Goal: Information Seeking & Learning: Learn about a topic

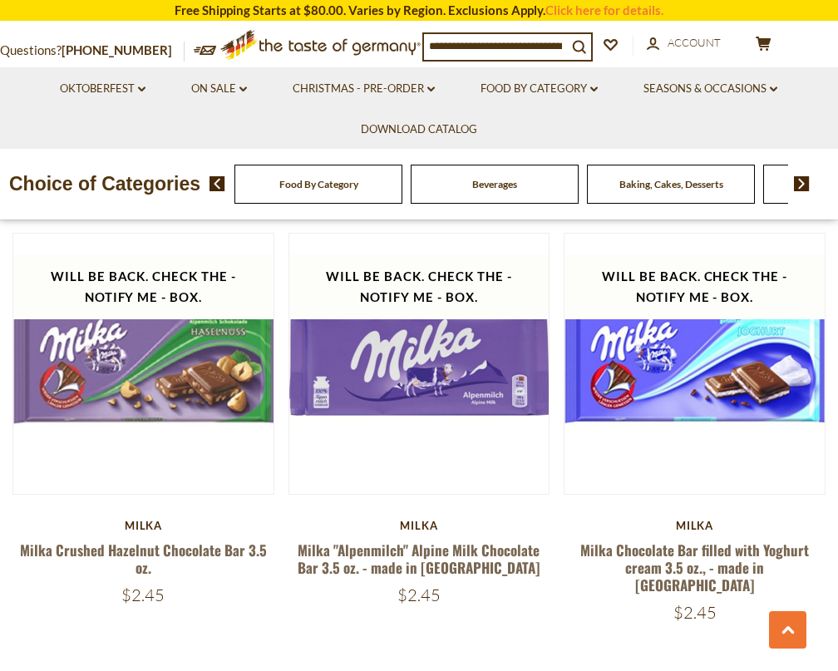
scroll to position [4043, 0]
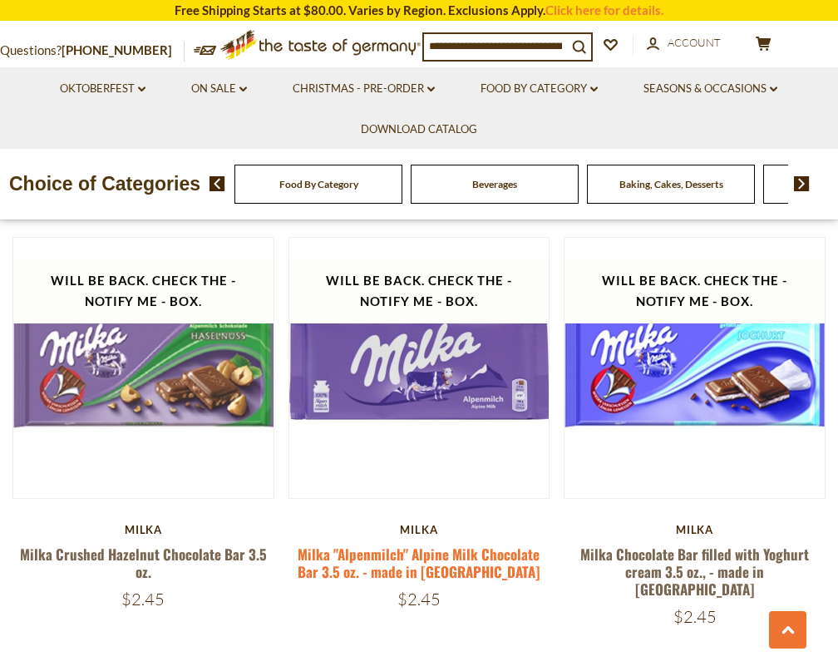
click at [443, 544] on link "Milka "Alpenmilch" Alpine Milk Chocolate Bar 3.5 oz. - made in [GEOGRAPHIC_DATA]" at bounding box center [419, 563] width 243 height 38
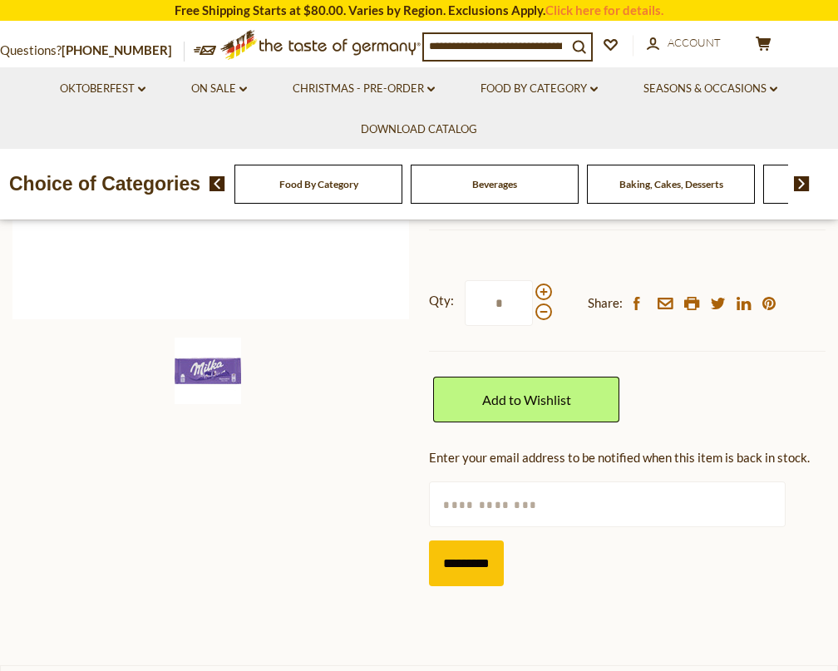
scroll to position [417, 0]
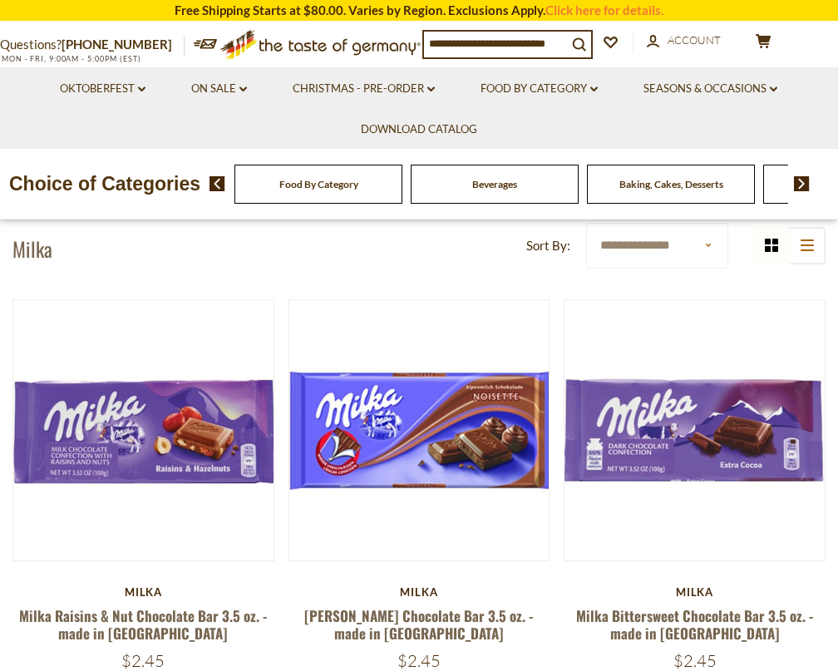
scroll to position [86, 0]
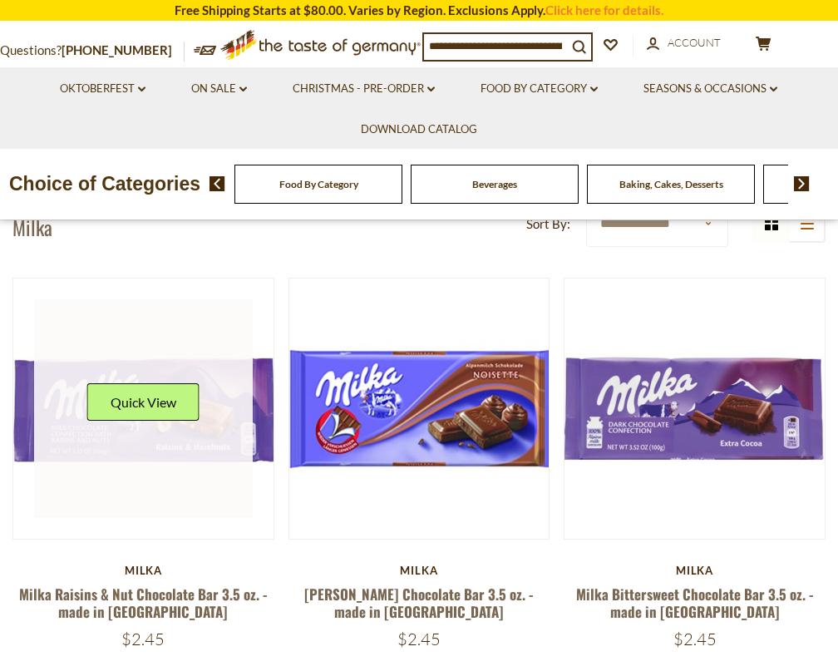
click at [167, 466] on link at bounding box center [143, 408] width 219 height 219
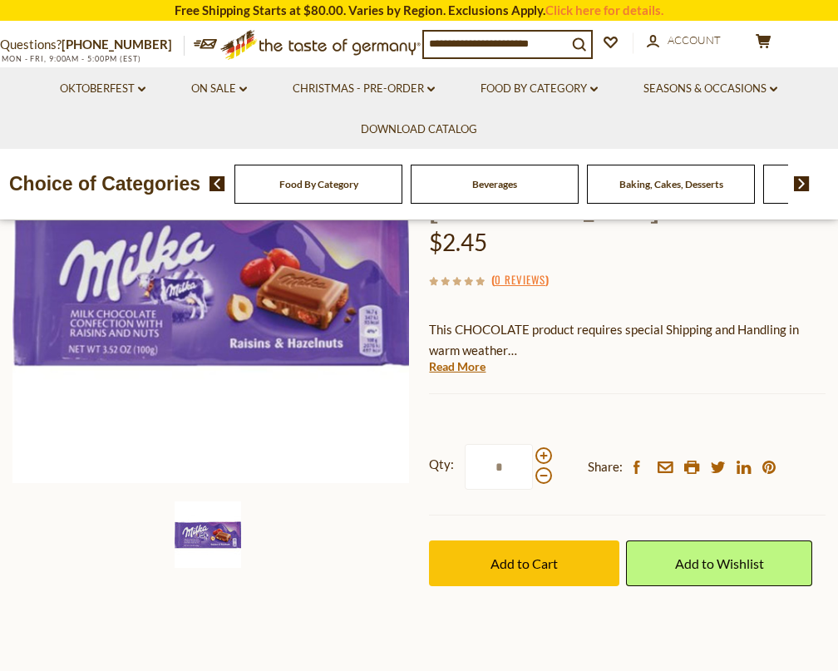
scroll to position [247, 0]
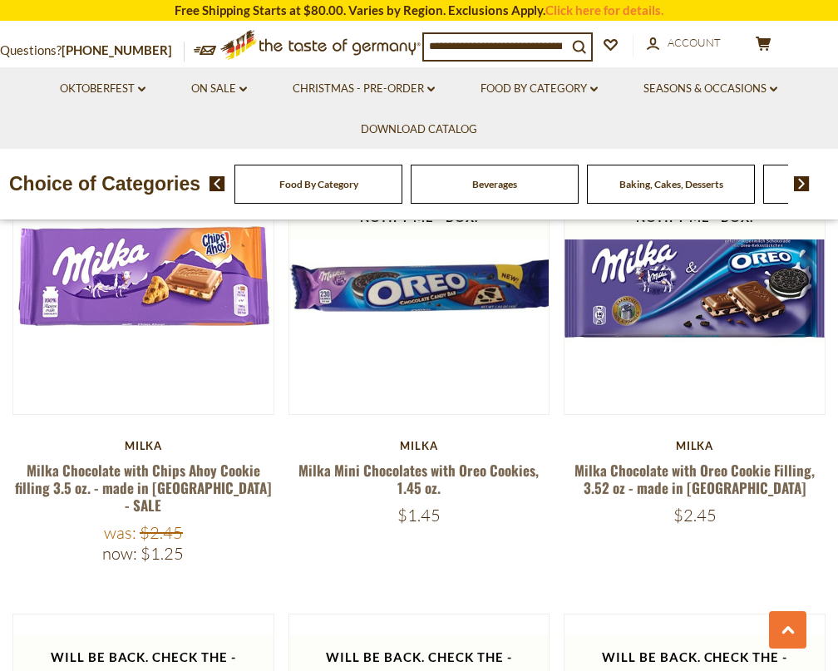
scroll to position [3690, 0]
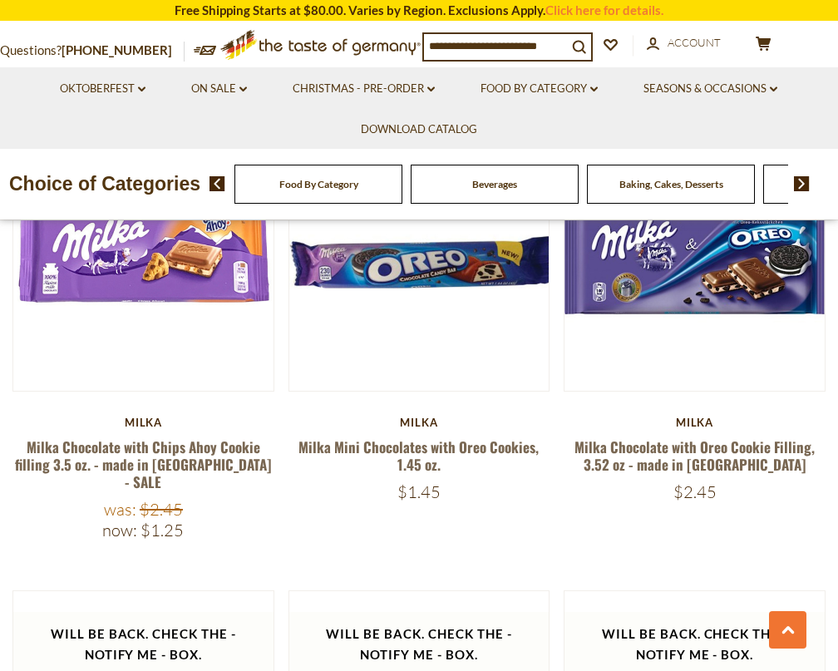
click at [146, 87] on li "Oktoberfest dropdown_arrow All Oktoberfest Oktoberfest Foods Party Supplies" at bounding box center [102, 87] width 129 height 41
click at [144, 88] on icon at bounding box center [141, 89] width 7 height 5
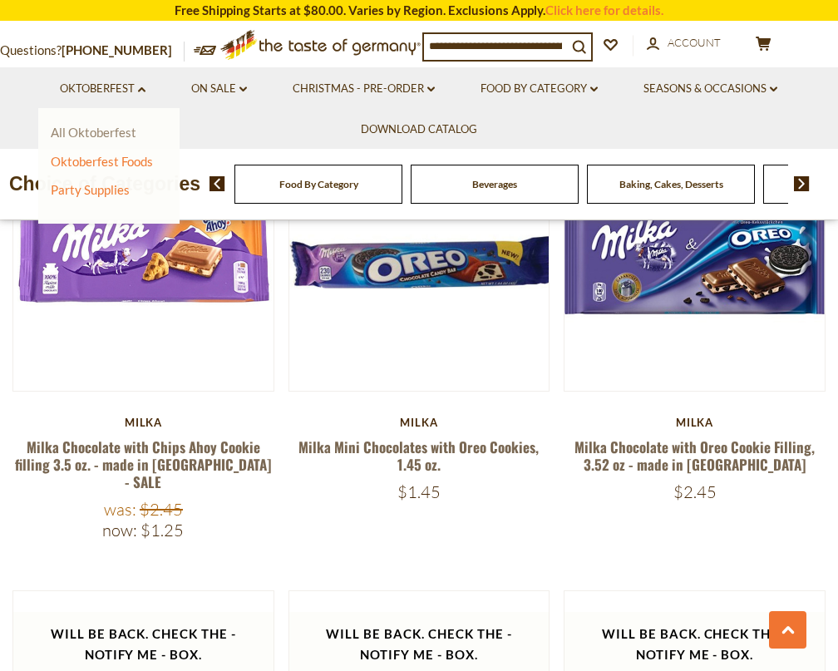
click at [118, 128] on link "All Oktoberfest" at bounding box center [94, 132] width 86 height 15
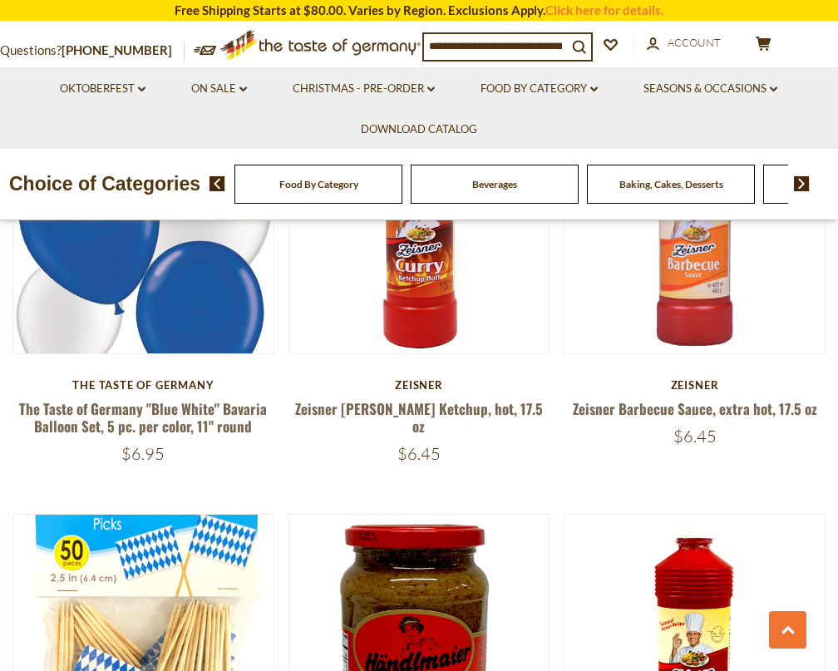
scroll to position [3558, 0]
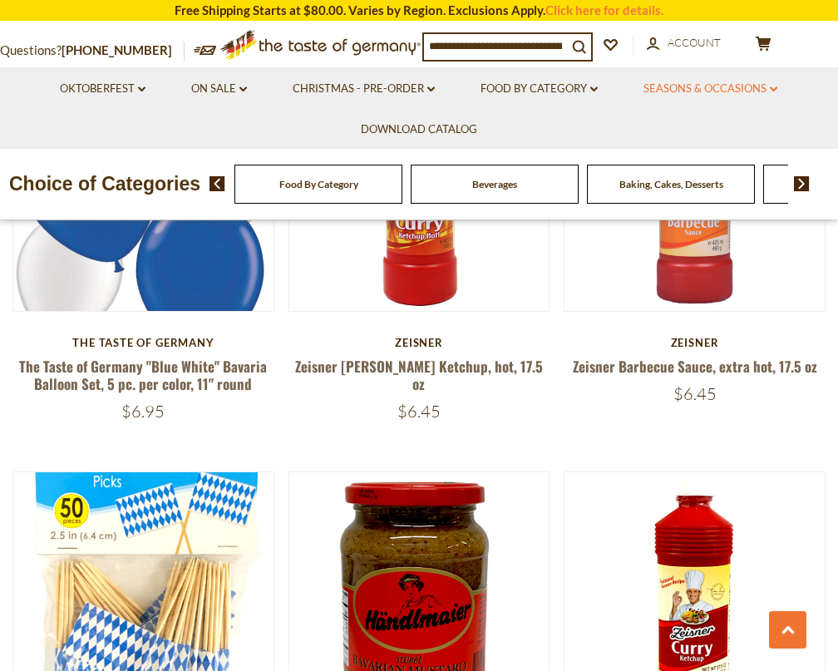
click at [758, 92] on link "Seasons & Occasions dropdown_arrow" at bounding box center [711, 89] width 134 height 18
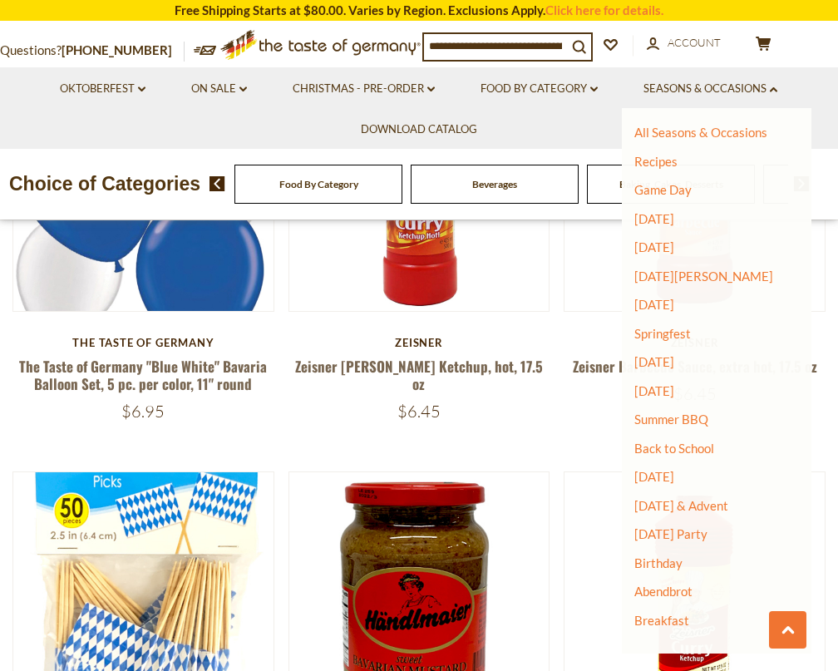
click at [691, 141] on ul "All Seasons & Occasions Recipes Game Day Valentine's Day Karneval St. Patrick's…" at bounding box center [710, 377] width 152 height 504
click at [430, 96] on link "Christmas - PRE-ORDER dropdown_arrow" at bounding box center [364, 89] width 142 height 18
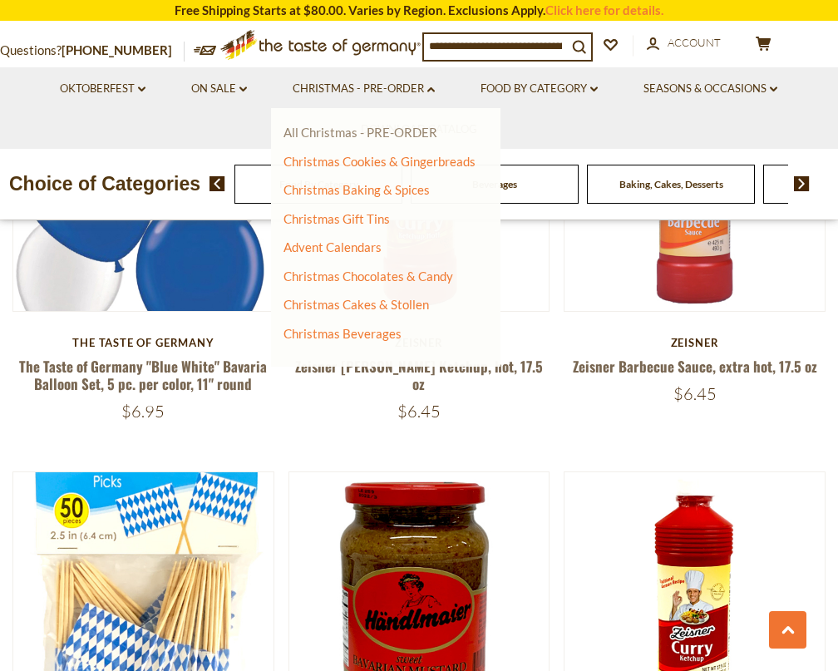
click at [341, 140] on link "All Christmas - PRE-ORDER" at bounding box center [361, 132] width 154 height 15
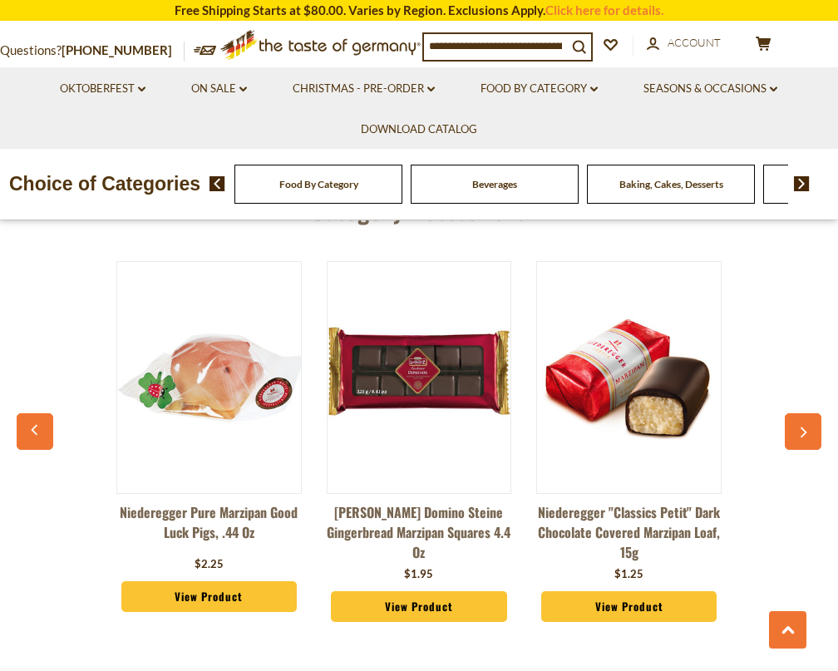
scroll to position [5805, 0]
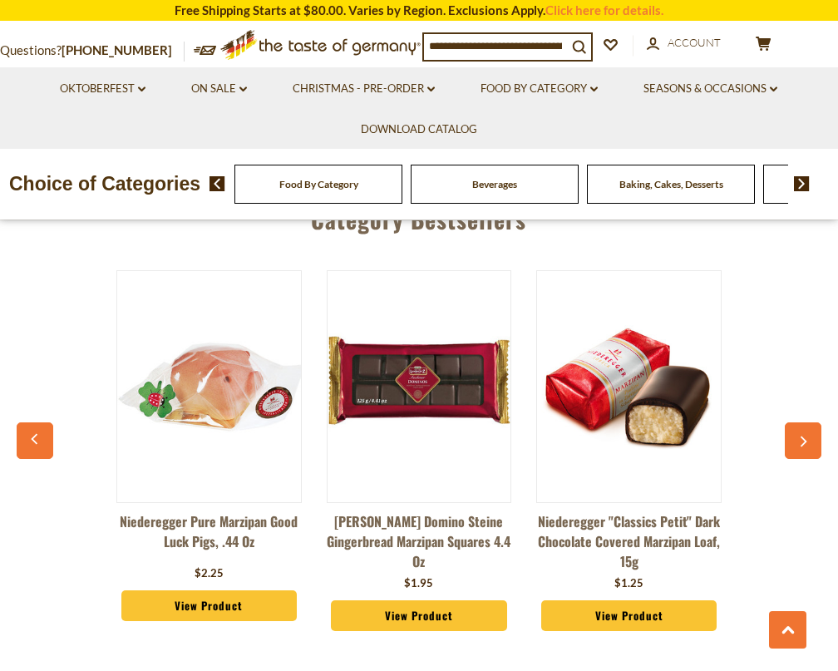
click at [805, 422] on button "button" at bounding box center [803, 440] width 37 height 37
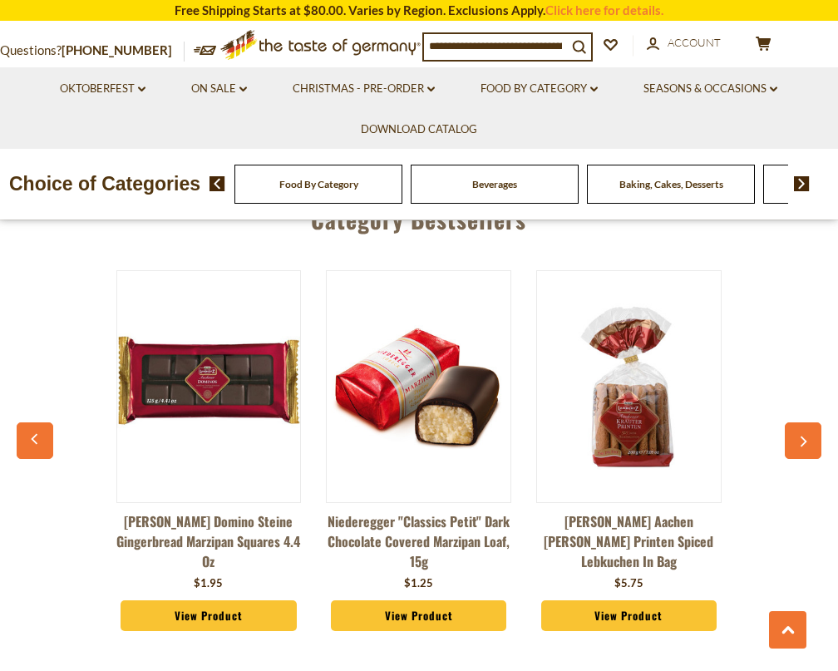
click at [805, 422] on button "button" at bounding box center [803, 440] width 37 height 37
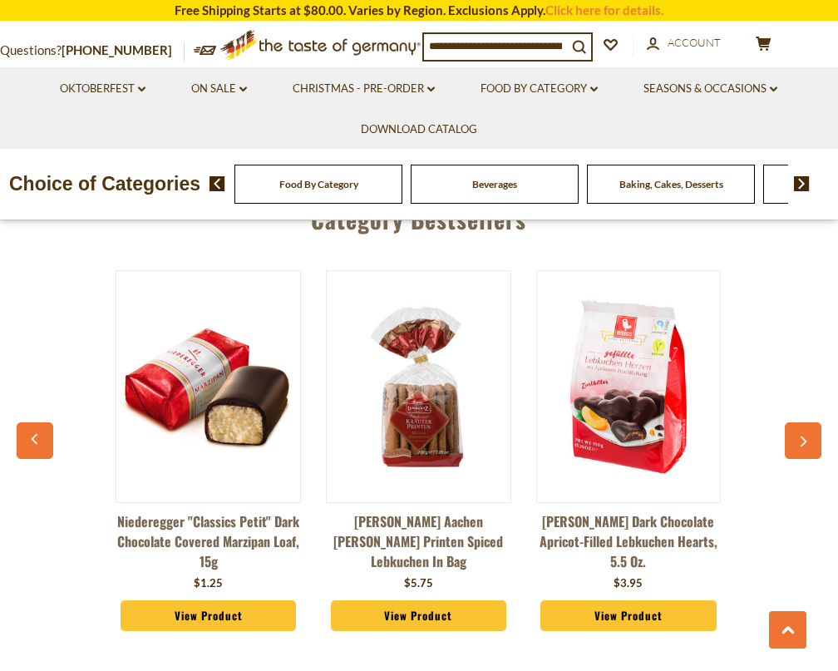
click at [805, 422] on button "button" at bounding box center [803, 440] width 37 height 37
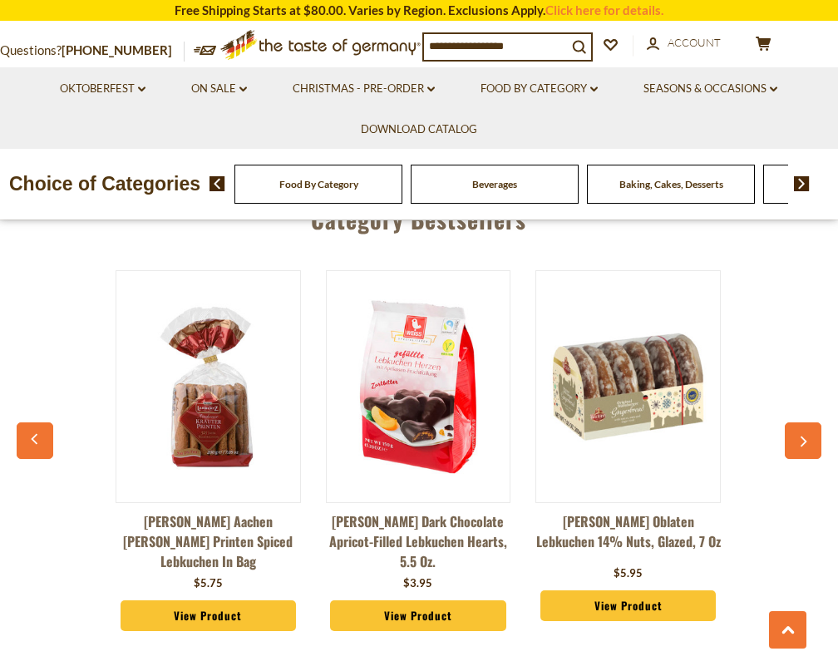
click at [805, 422] on button "button" at bounding box center [803, 440] width 37 height 37
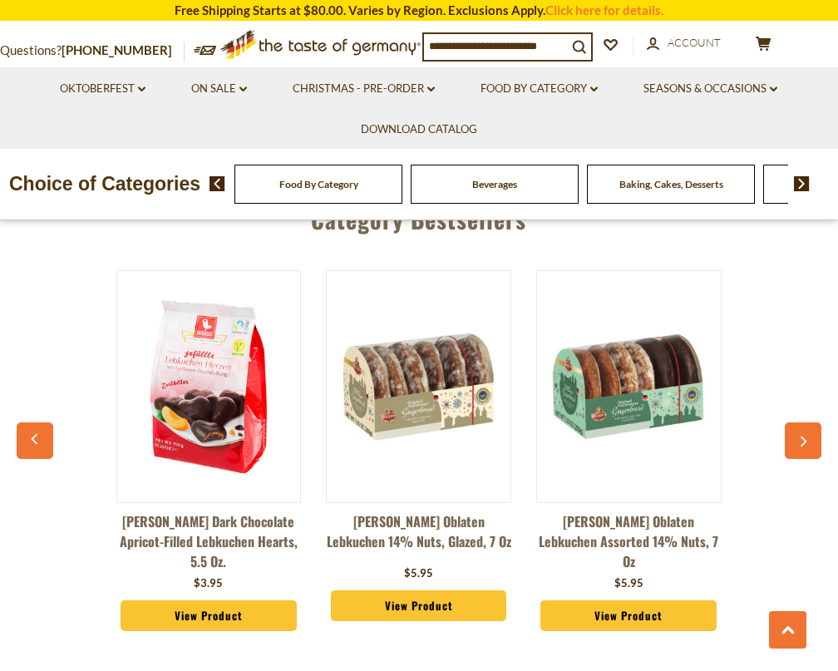
scroll to position [0, 841]
click at [802, 436] on icon "button" at bounding box center [802, 442] width 11 height 12
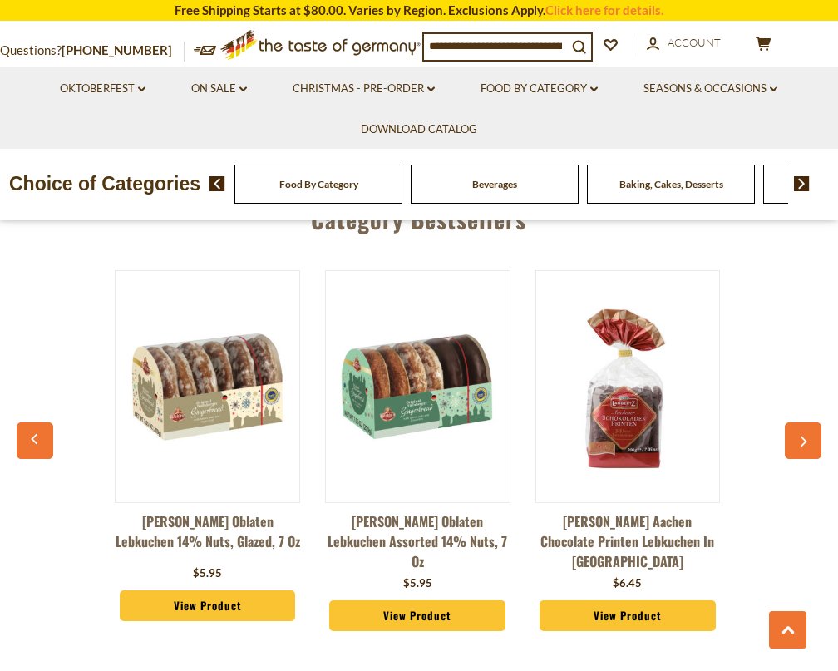
click at [802, 436] on icon "button" at bounding box center [802, 442] width 11 height 12
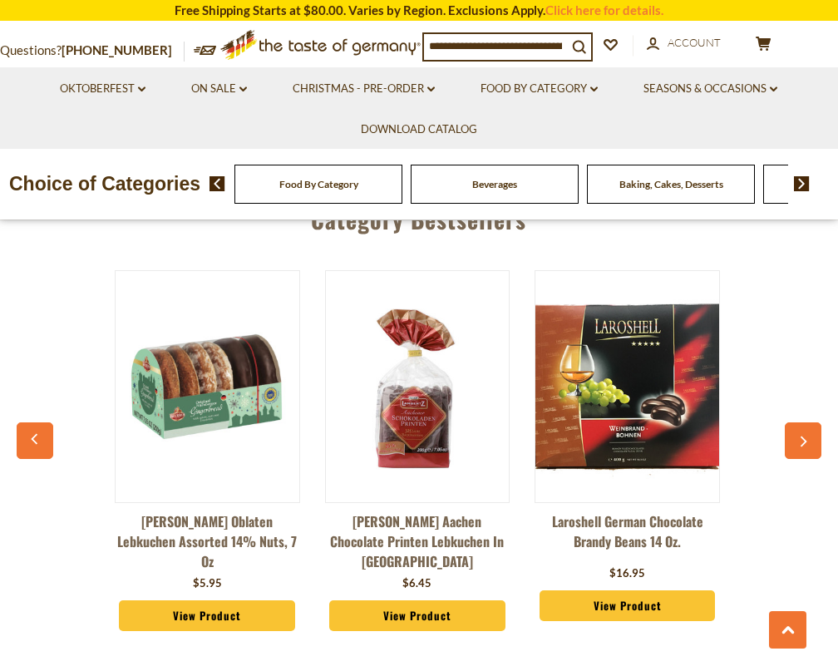
click at [802, 436] on icon "button" at bounding box center [802, 442] width 11 height 12
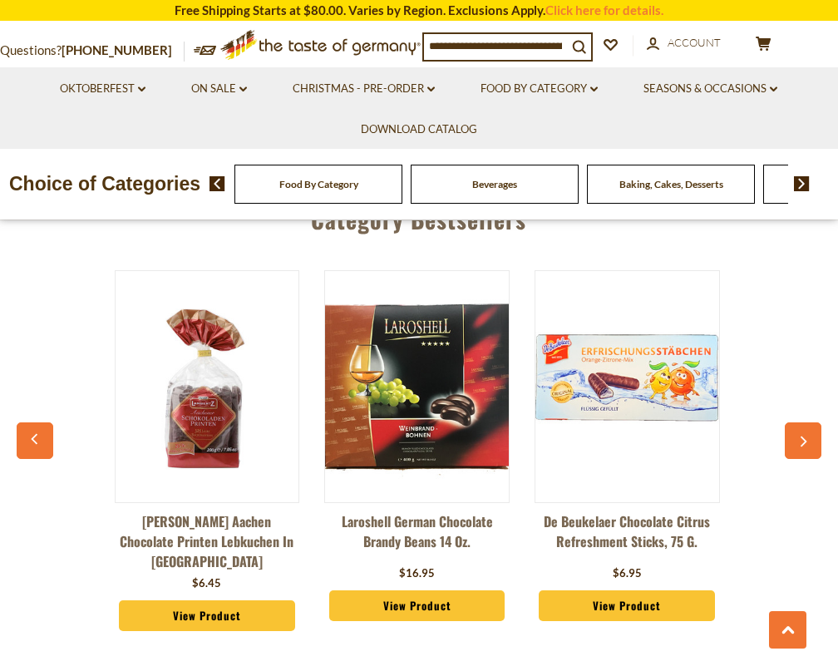
click at [802, 436] on icon "button" at bounding box center [802, 442] width 11 height 12
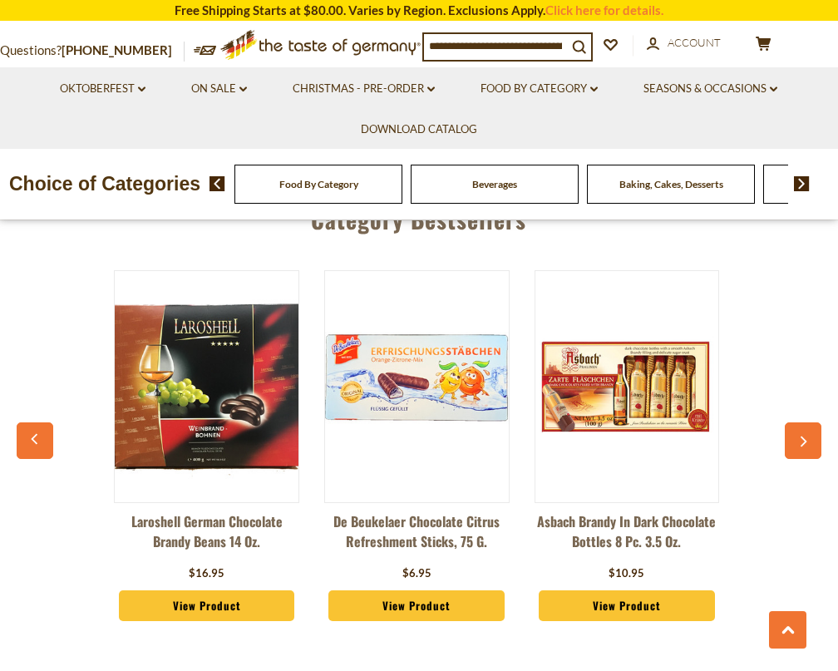
click at [802, 436] on icon "button" at bounding box center [802, 442] width 11 height 12
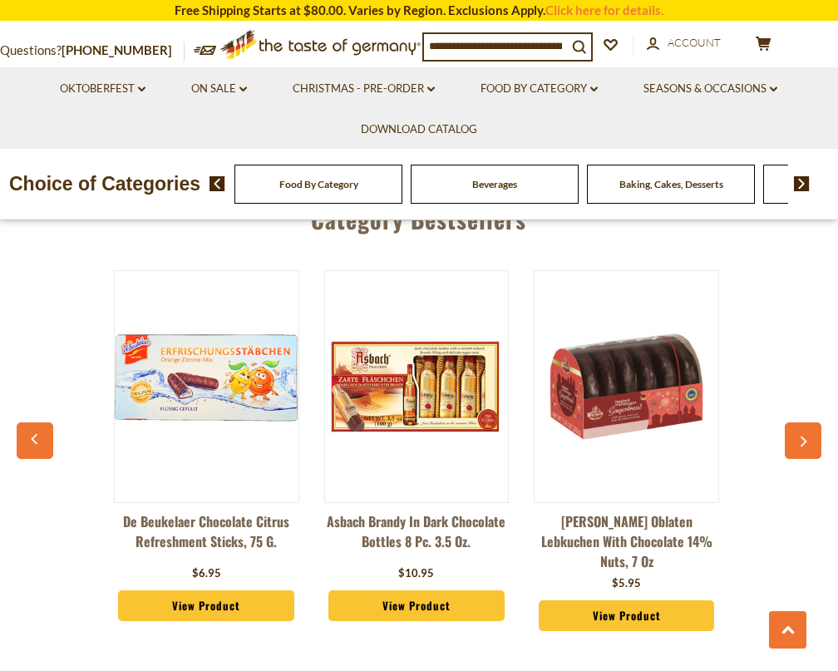
click at [802, 436] on icon "button" at bounding box center [802, 442] width 11 height 12
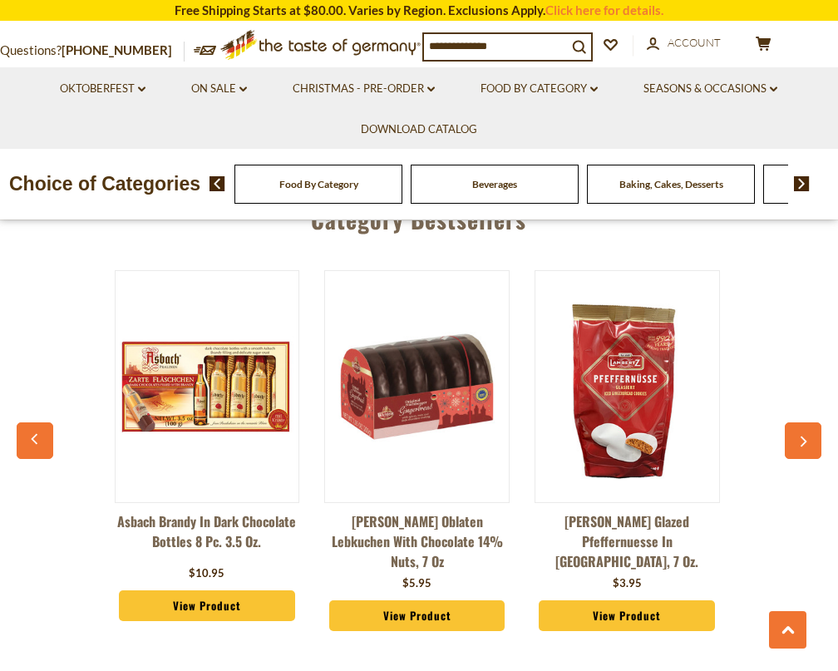
scroll to position [0, 2104]
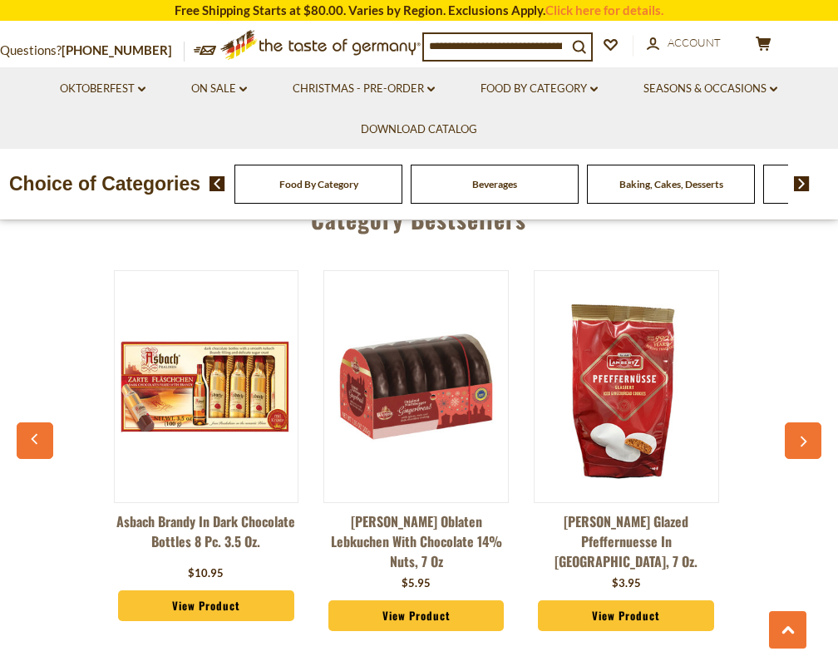
click at [498, 50] on input at bounding box center [495, 45] width 143 height 23
type input "*****"
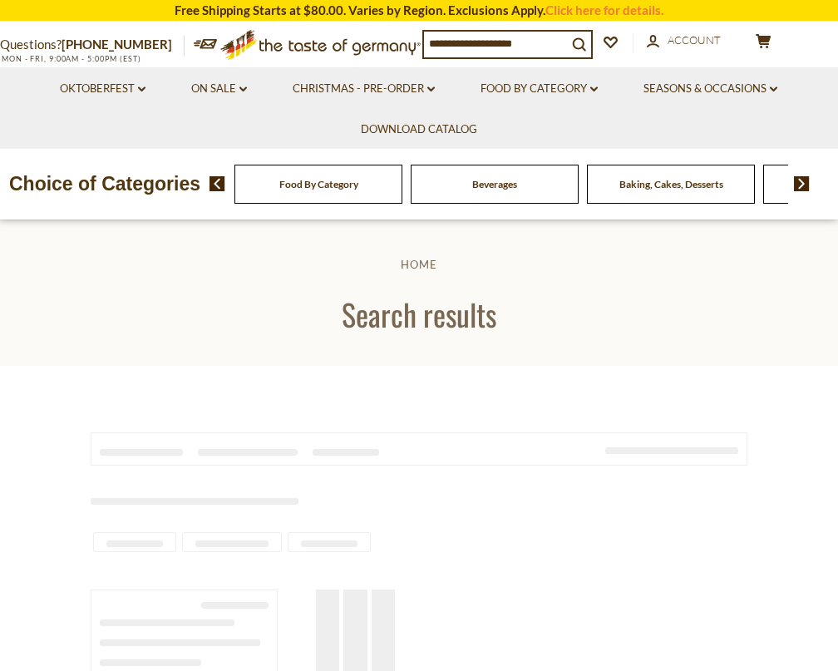
type input "*****"
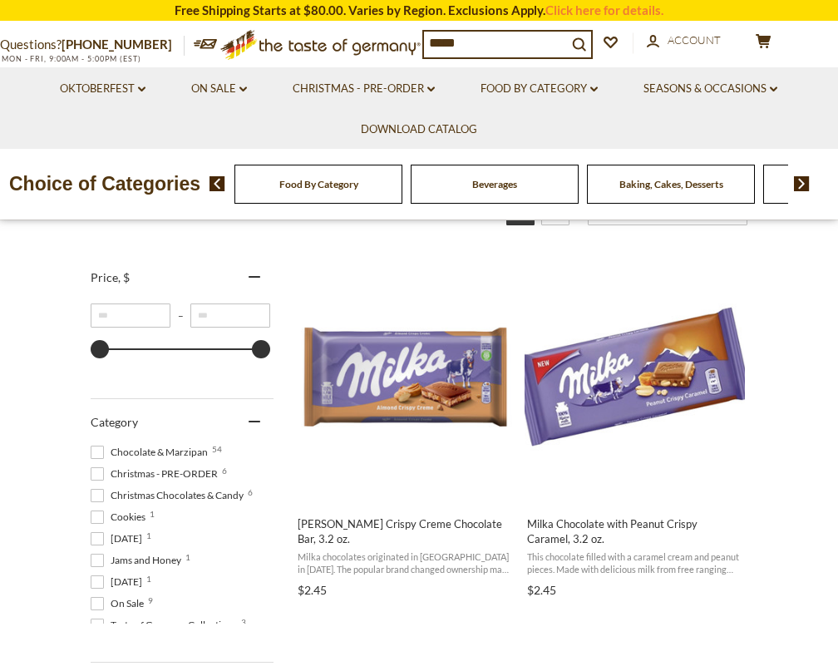
scroll to position [283, 0]
